Goal: Navigation & Orientation: Find specific page/section

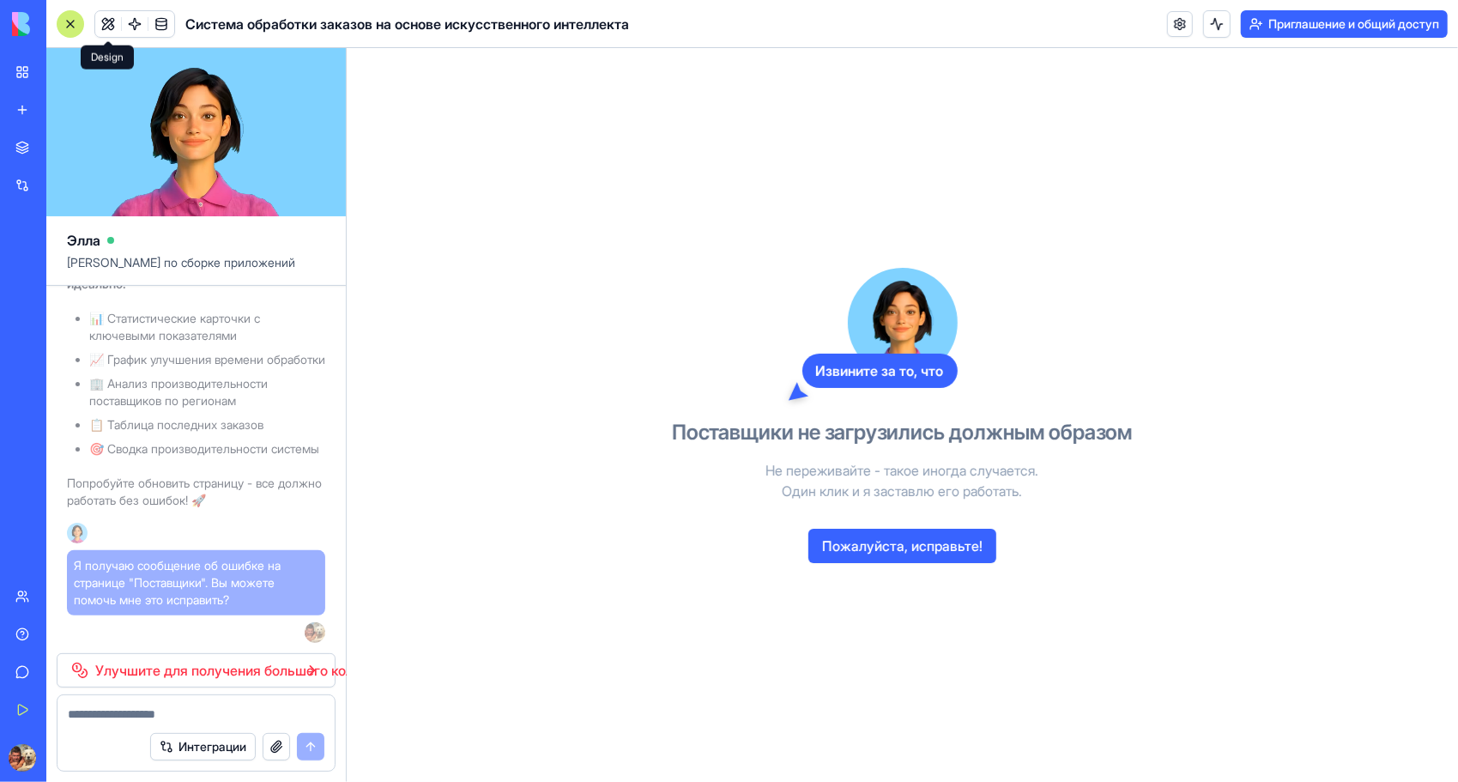
click at [105, 24] on button at bounding box center [108, 24] width 26 height 26
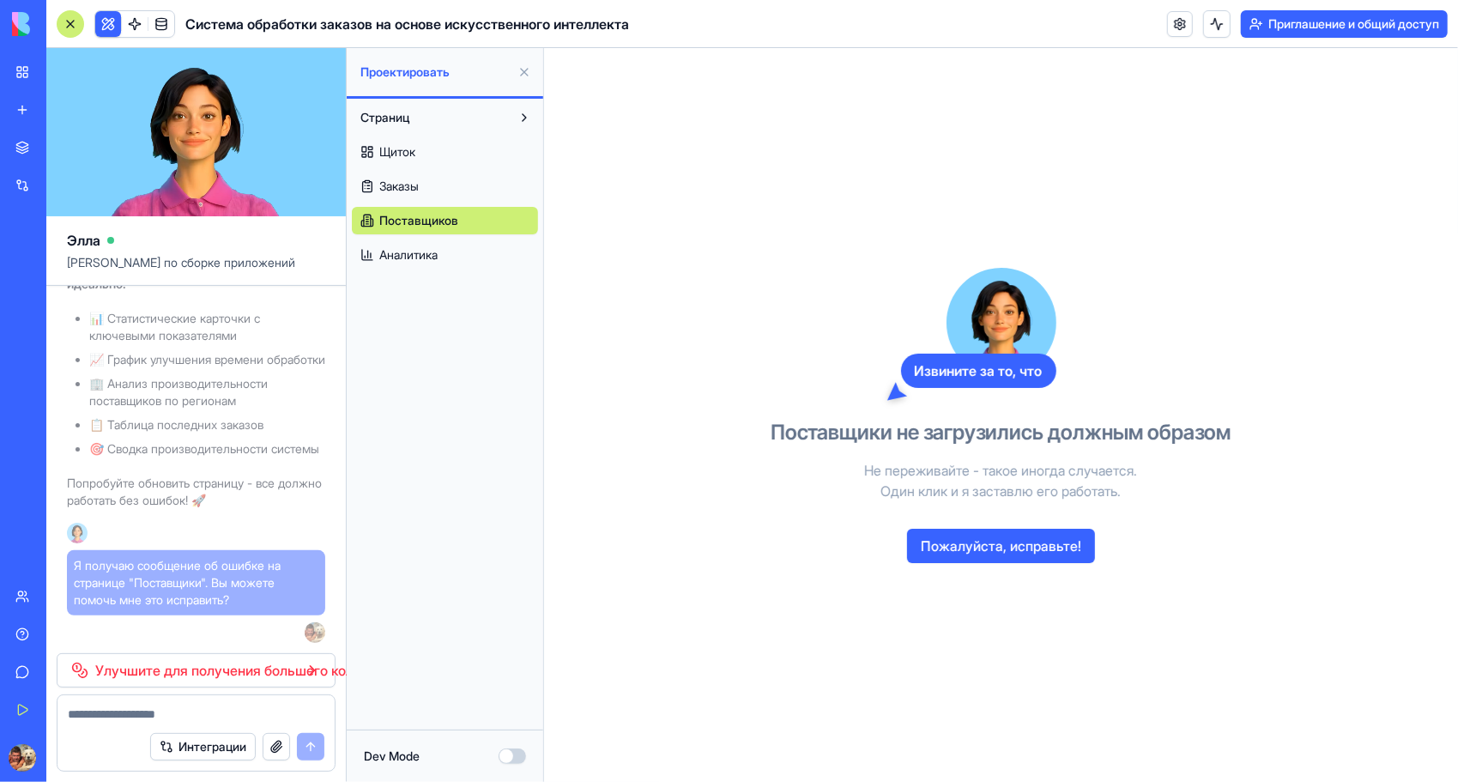
click at [415, 151] on span "Щиток" at bounding box center [397, 151] width 36 height 17
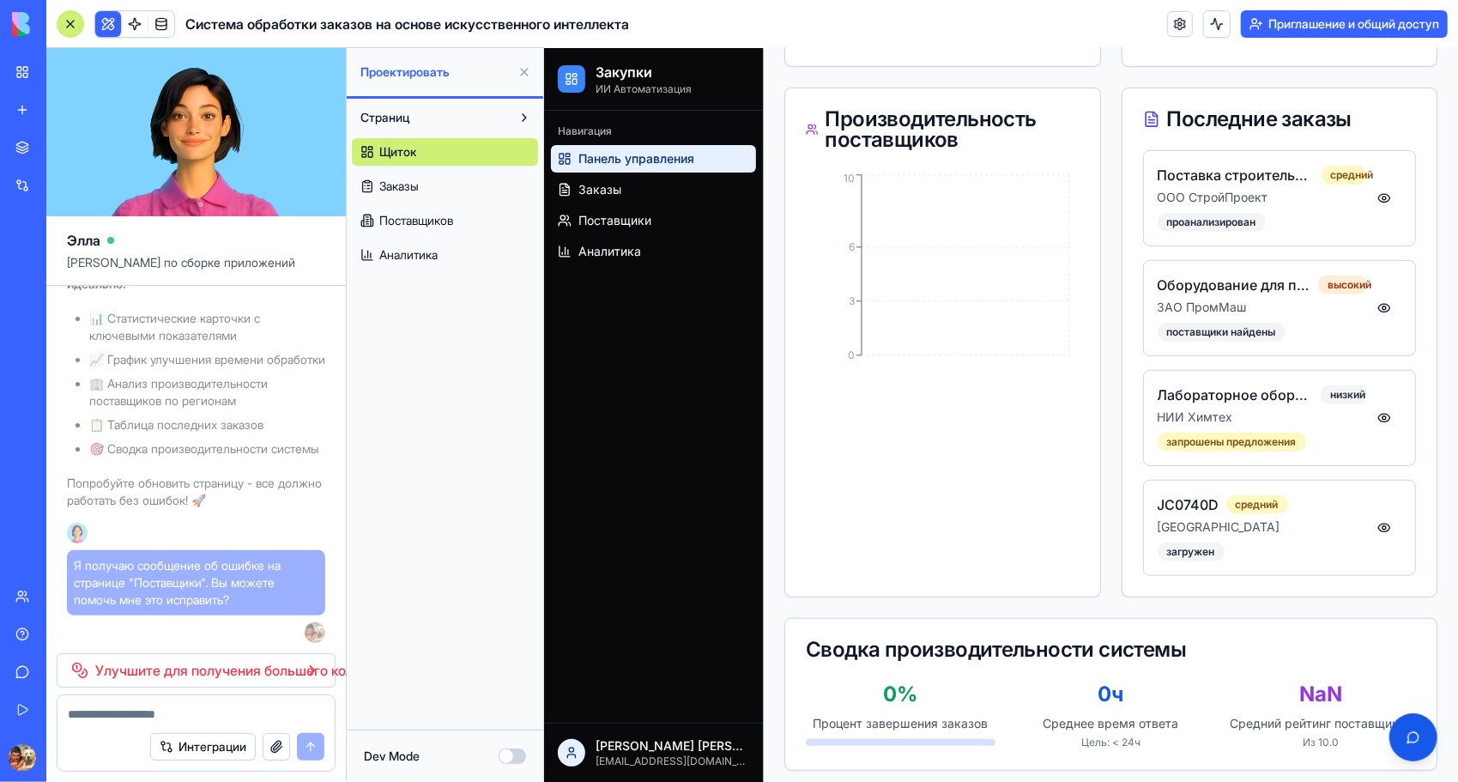
scroll to position [662, 0]
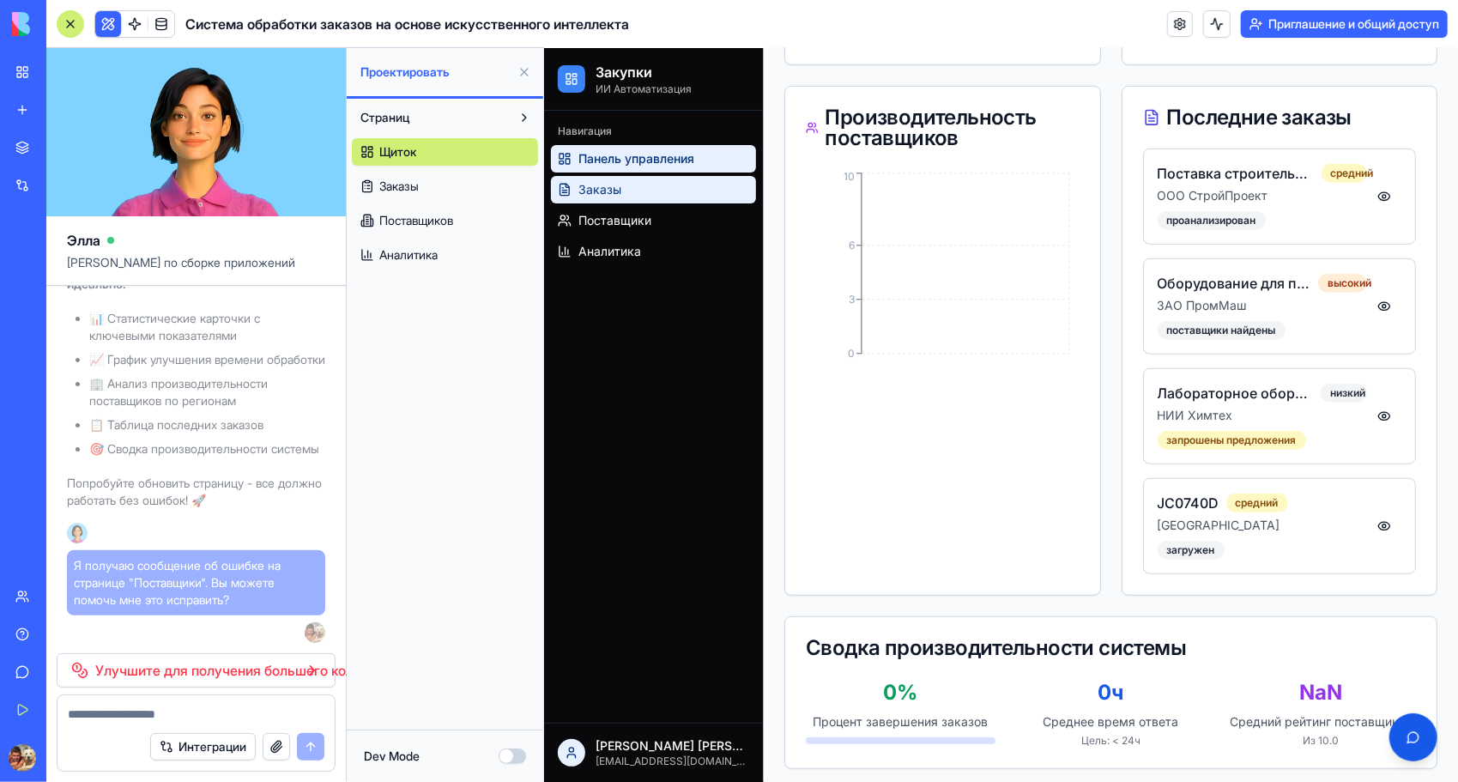
click at [615, 191] on span "Заказы" at bounding box center [599, 188] width 43 height 17
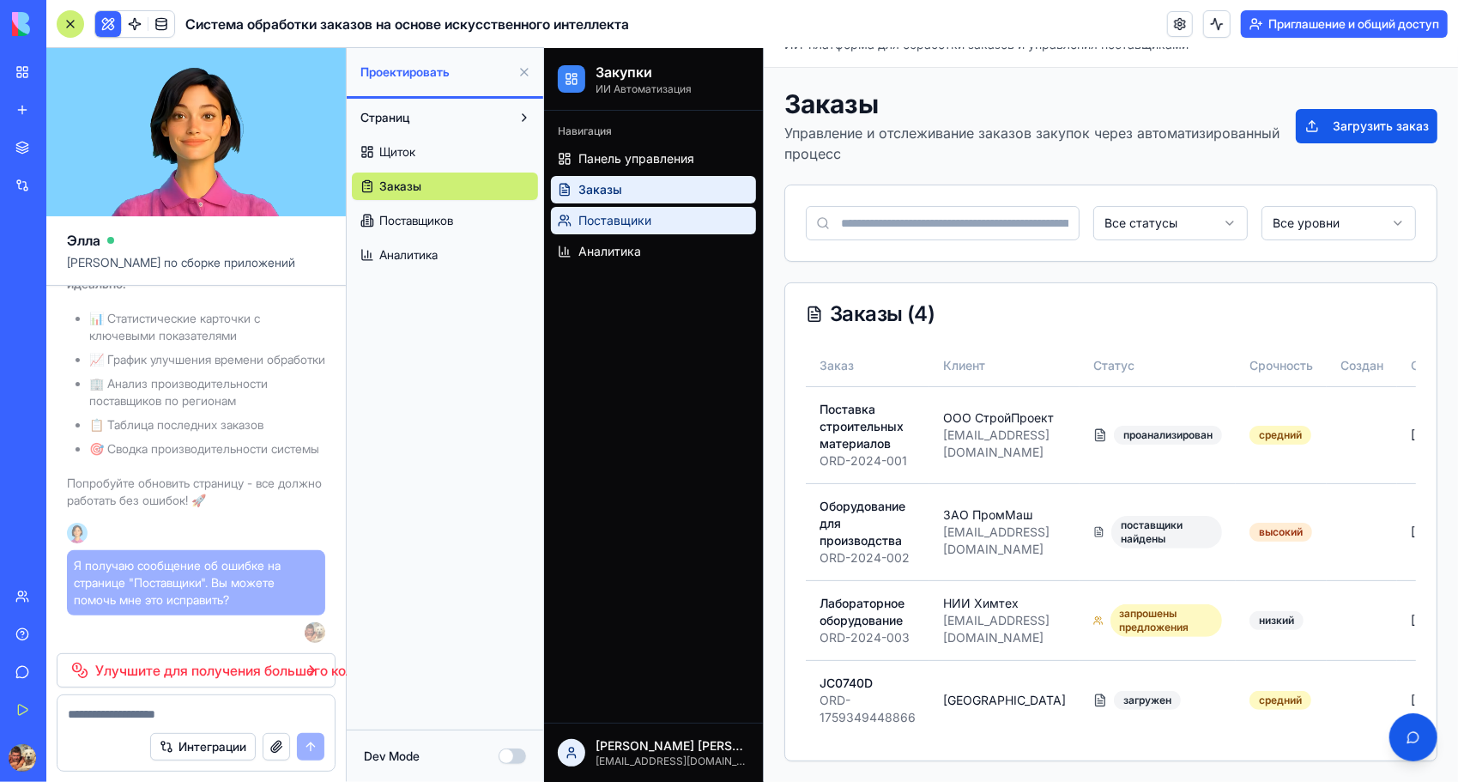
click at [605, 217] on span "Поставщики" at bounding box center [614, 219] width 73 height 17
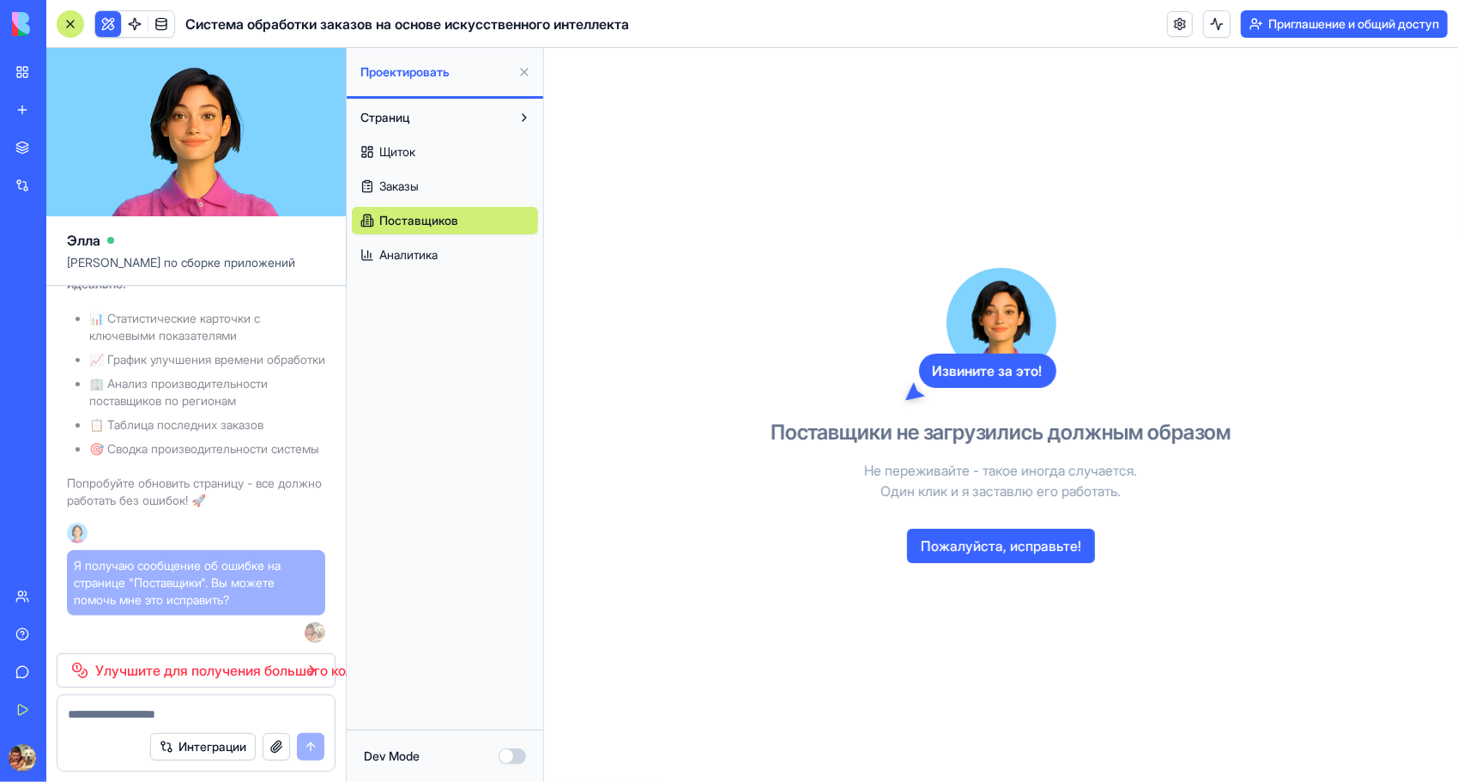
click at [408, 252] on span "Аналитика" at bounding box center [408, 254] width 58 height 17
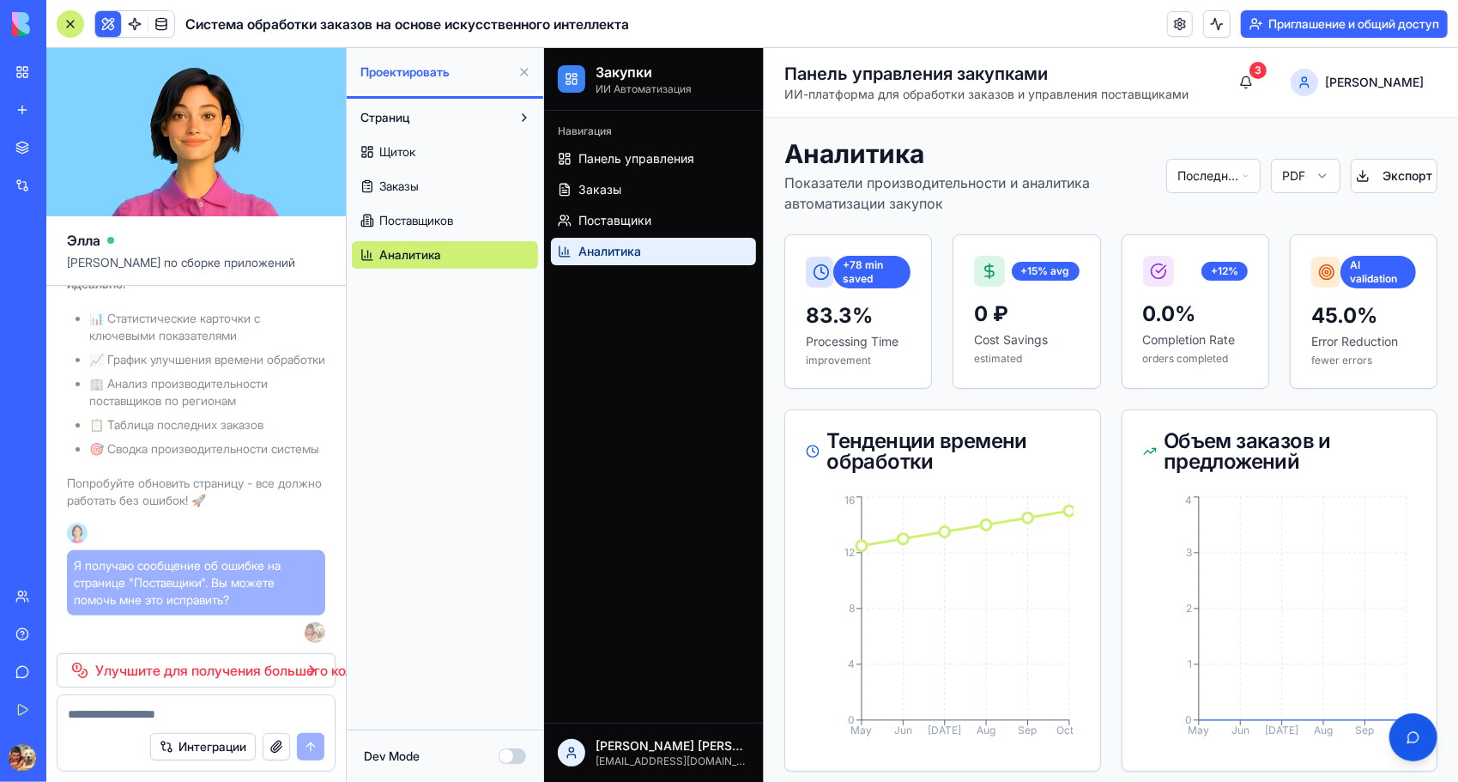
click at [392, 184] on span "Заказы" at bounding box center [398, 186] width 39 height 17
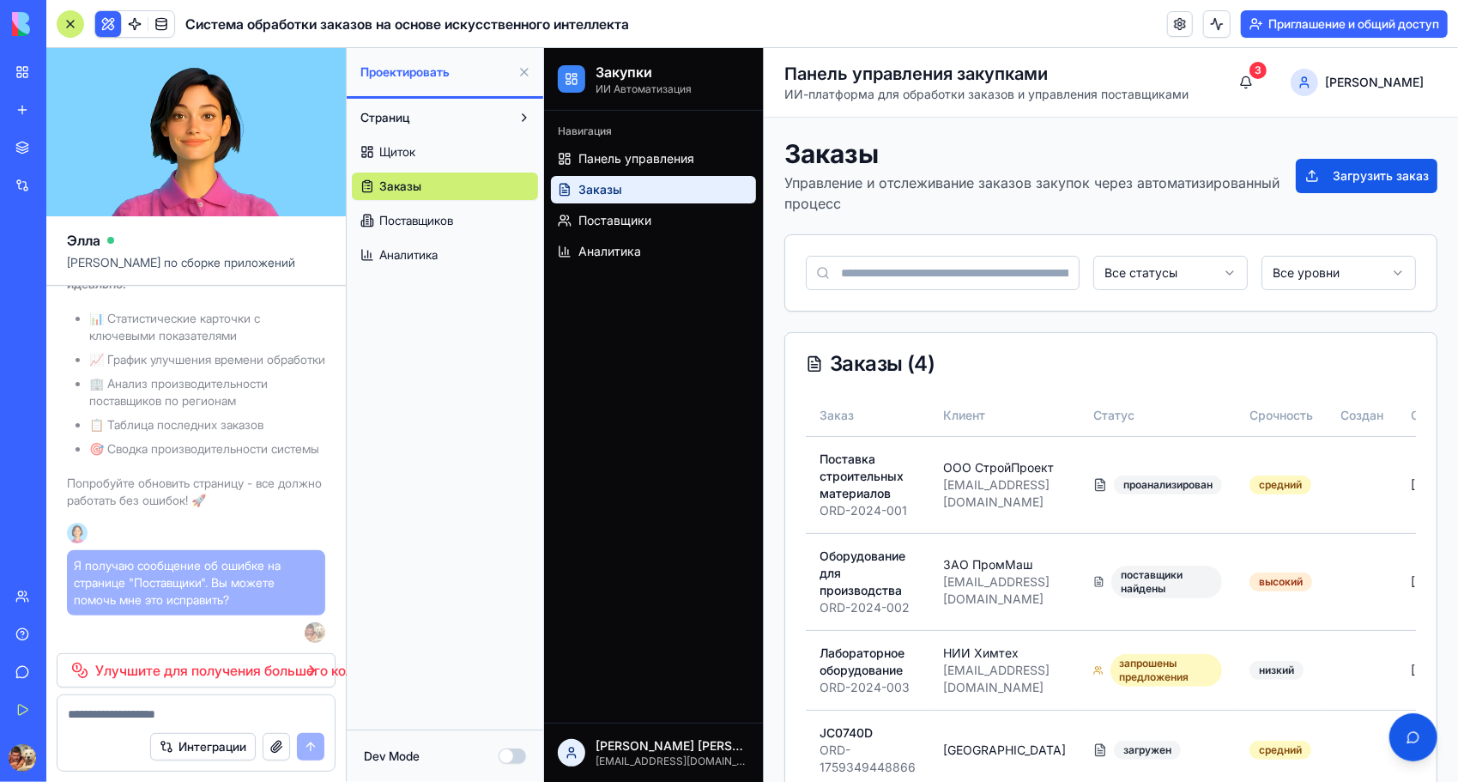
click at [420, 229] on link "Поставщиков" at bounding box center [445, 220] width 186 height 27
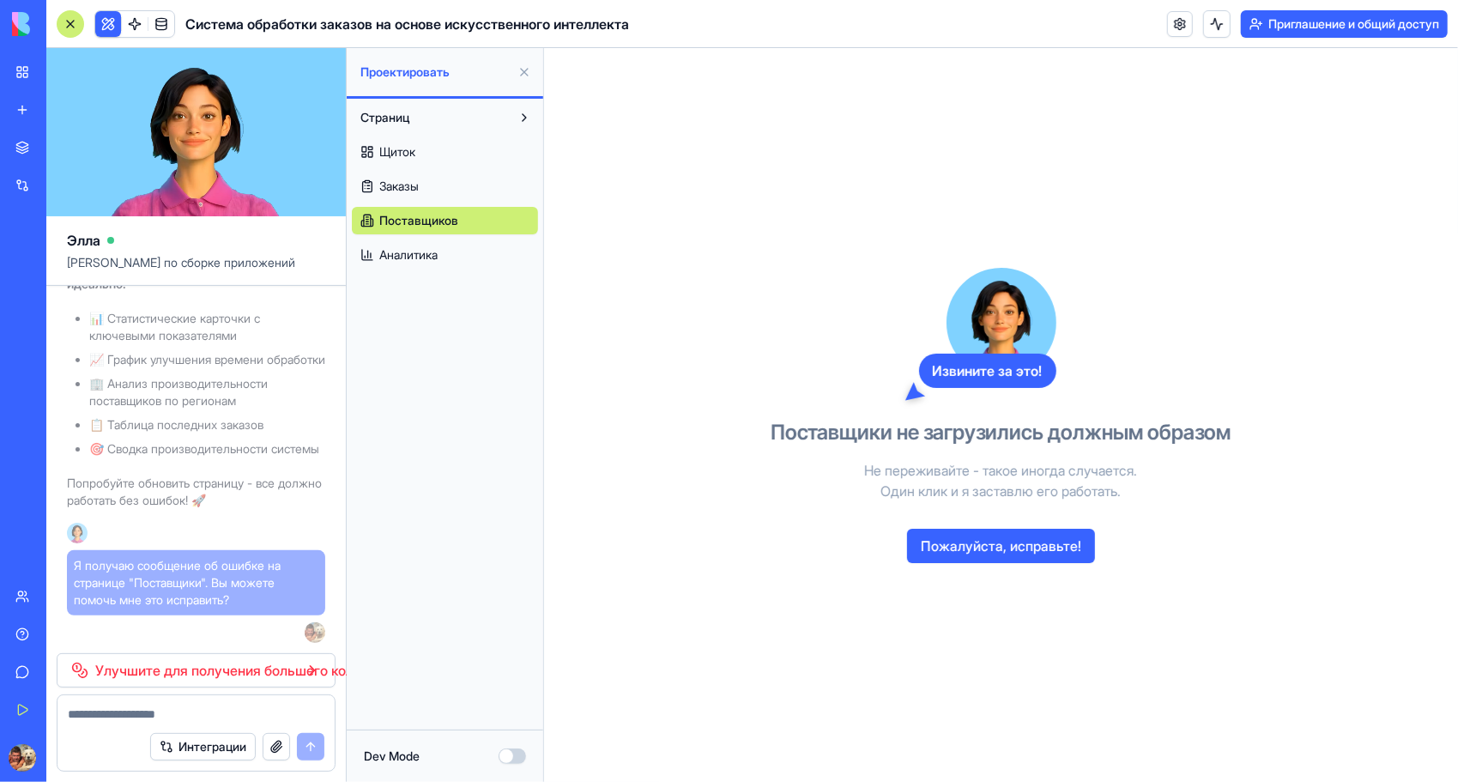
click at [398, 158] on span "Щиток" at bounding box center [397, 151] width 36 height 17
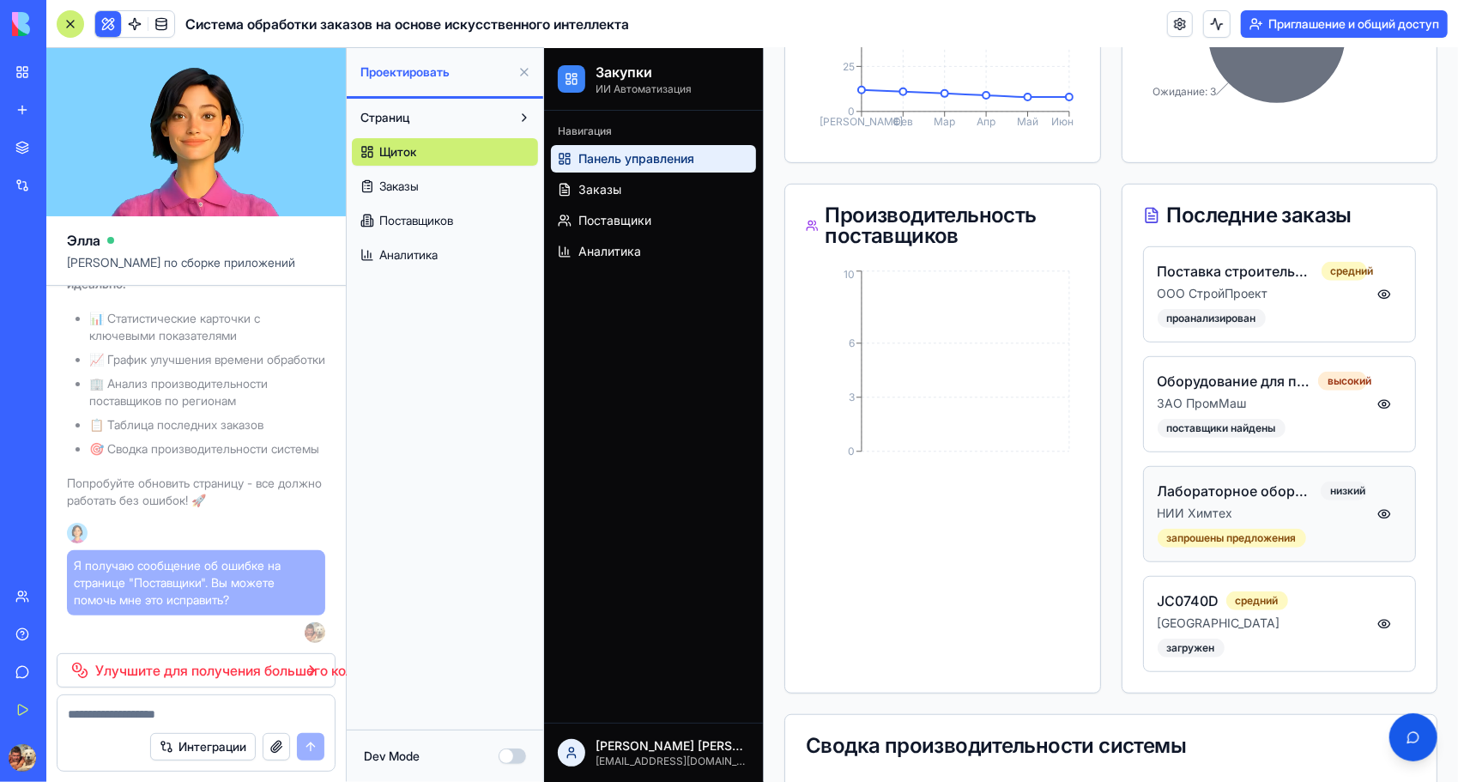
scroll to position [662, 0]
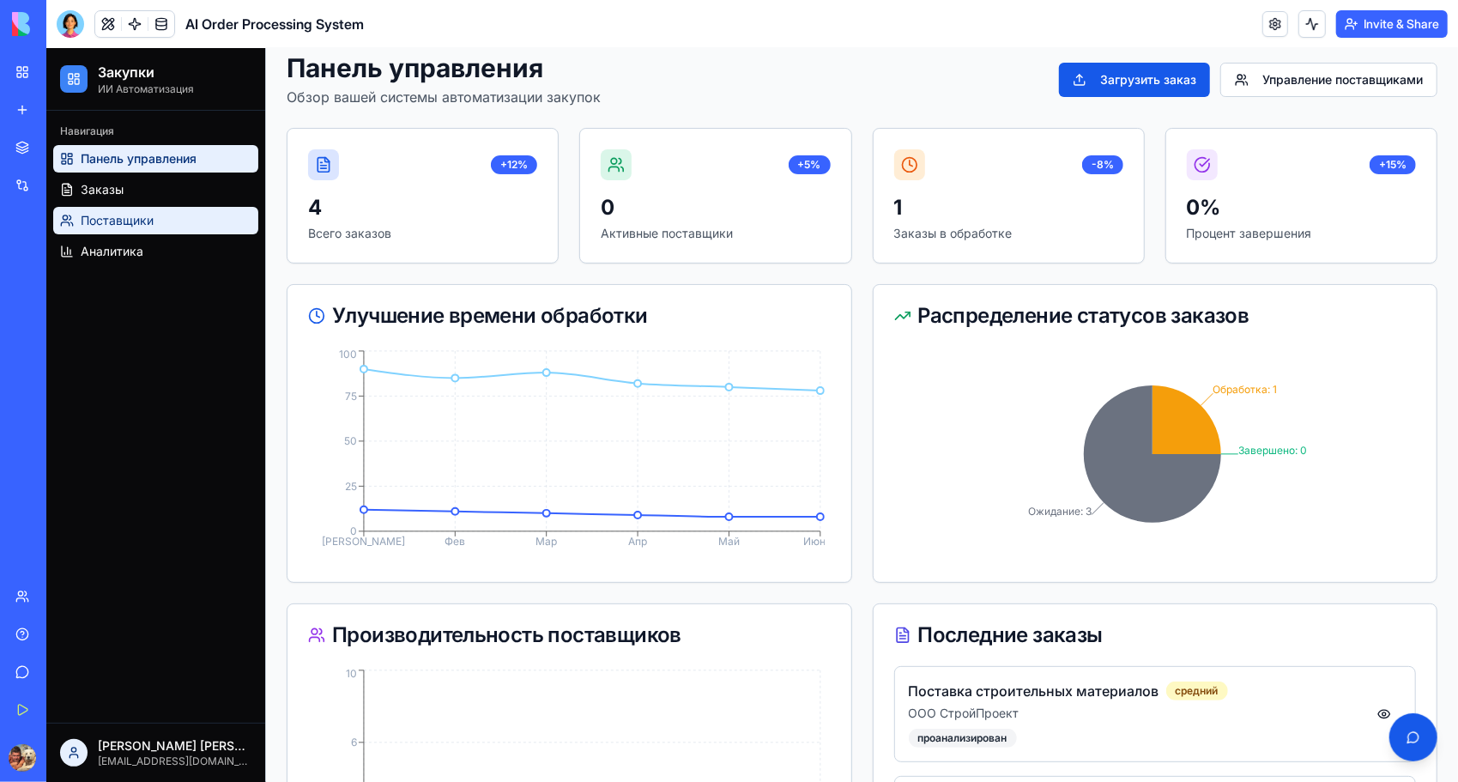
click at [87, 217] on span "Поставщики" at bounding box center [116, 219] width 73 height 17
